Goal: Information Seeking & Learning: Find contact information

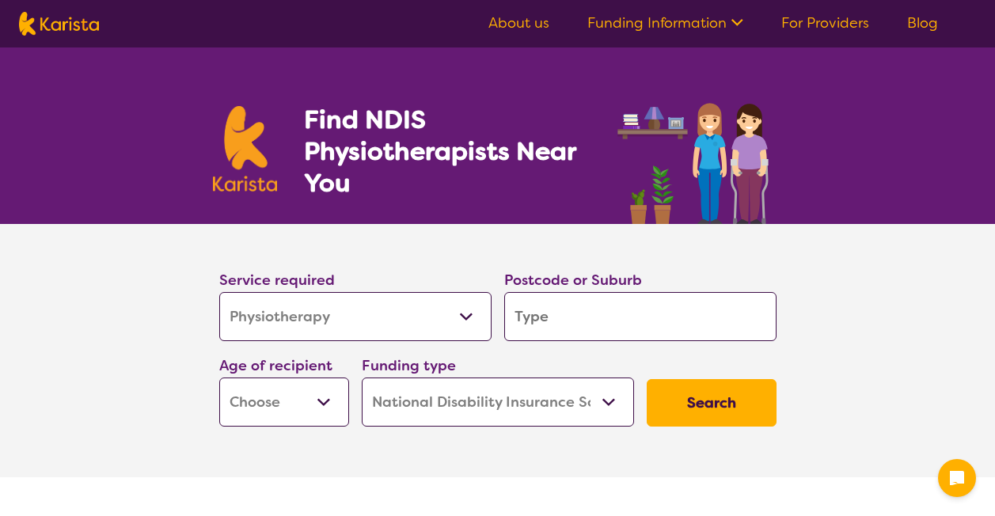
select select "Physiotherapy"
select select "NDIS"
select select "Physiotherapy"
select select "NDIS"
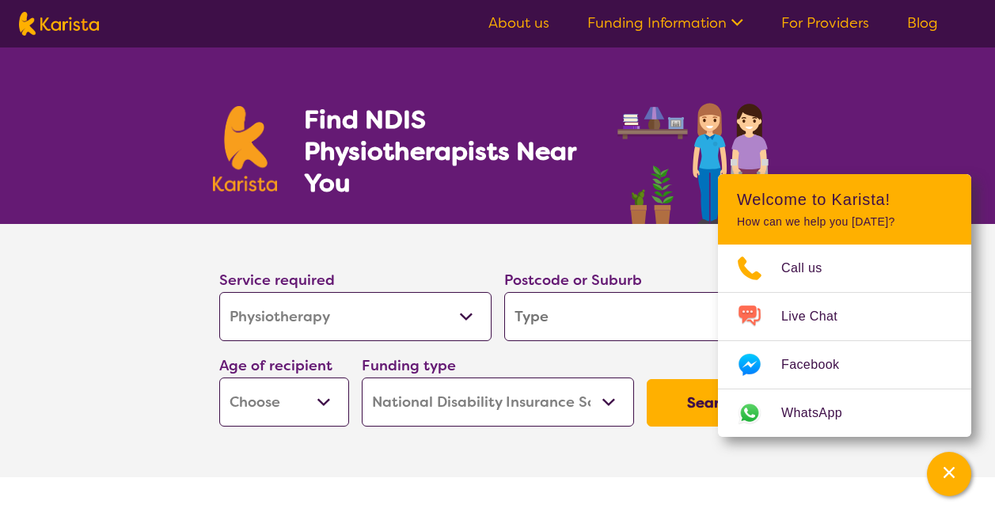
click at [571, 318] on input "search" at bounding box center [640, 316] width 272 height 49
type input "3"
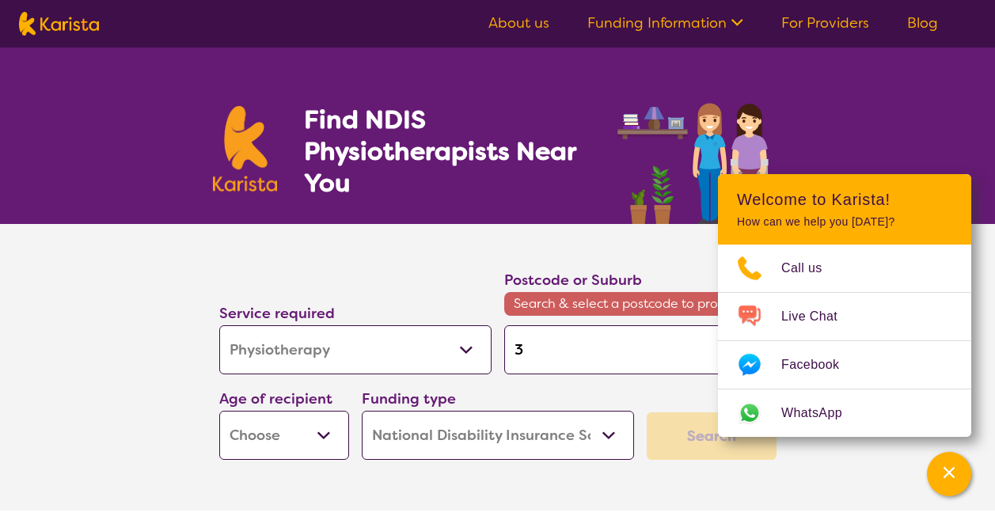
type input "33"
type input "335"
type input "3350"
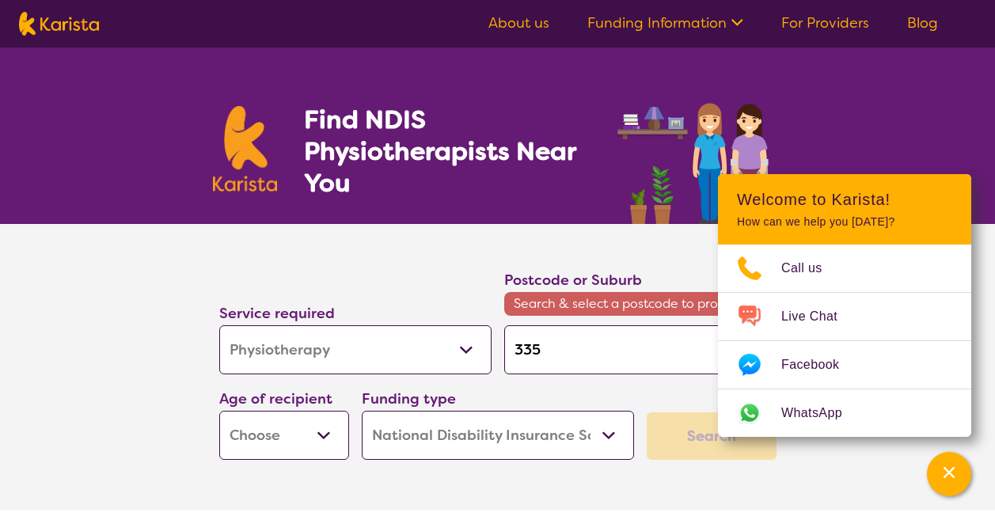
type input "3350"
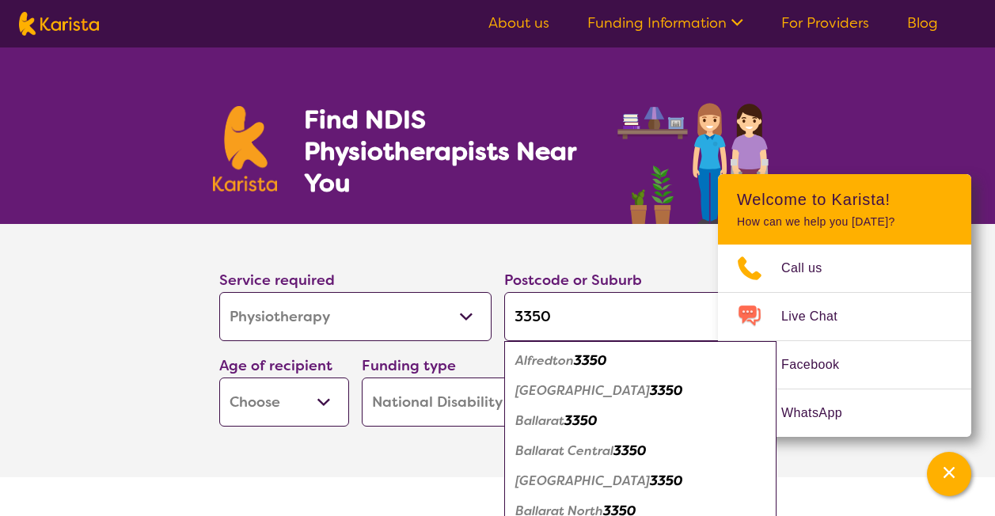
type input "3350"
click at [571, 414] on em "3350" at bounding box center [581, 421] width 32 height 17
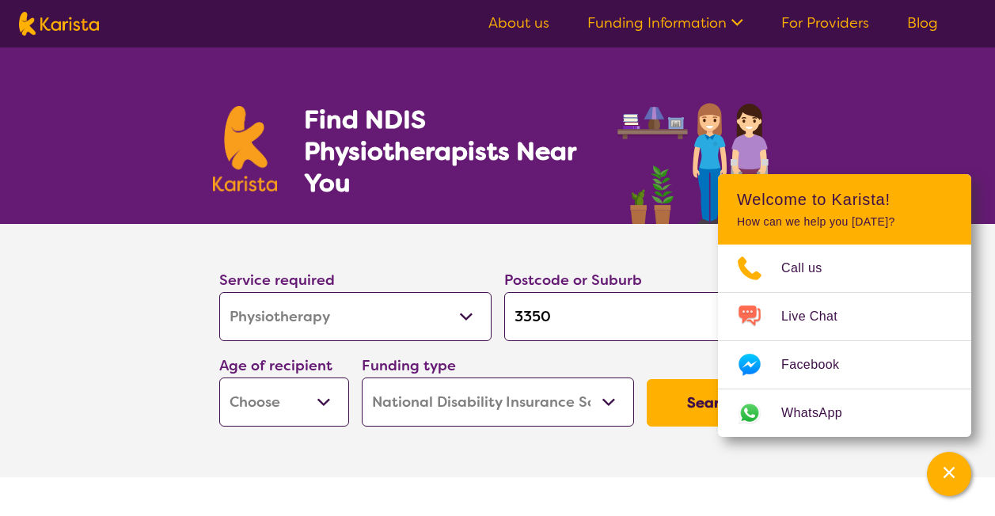
click at [250, 402] on select "Early Childhood - 0 to 9 Child - 10 to 11 Adolescent - 12 to 17 Adult - 18 to 6…" at bounding box center [284, 402] width 130 height 49
select select "EC"
click at [219, 378] on select "Early Childhood - 0 to 9 Child - 10 to 11 Adolescent - 12 to 17 Adult - 18 to 6…" at bounding box center [284, 402] width 130 height 49
select select "EC"
click at [688, 410] on button "Search" at bounding box center [712, 403] width 130 height 48
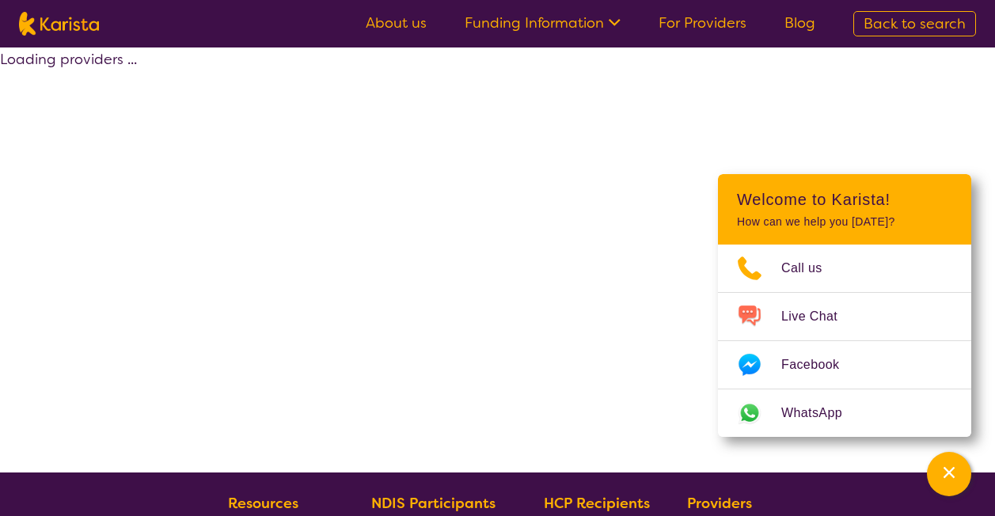
select select "by_score"
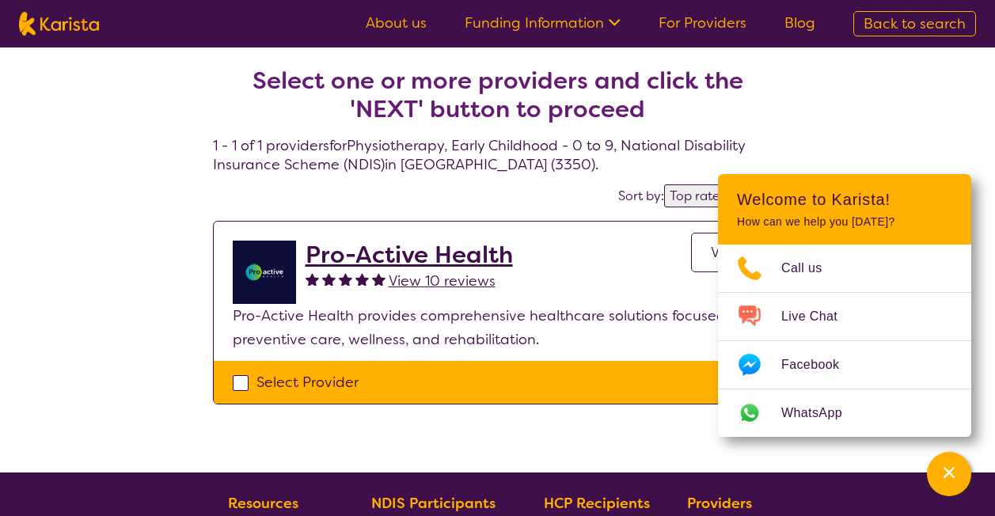
click at [401, 253] on h2 "Pro-Active Health" at bounding box center [409, 255] width 207 height 29
